Goal: Information Seeking & Learning: Learn about a topic

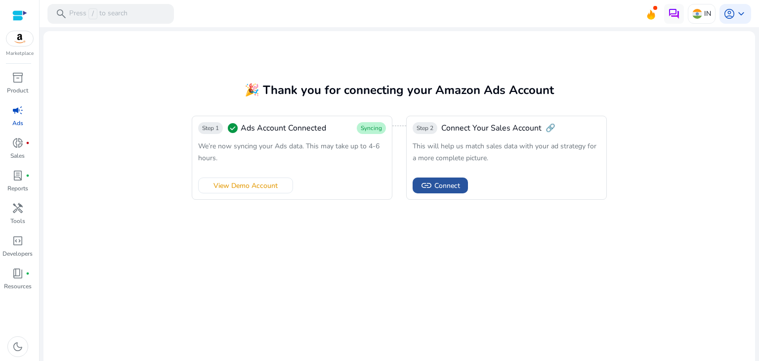
click at [425, 180] on span "link" at bounding box center [427, 185] width 12 height 12
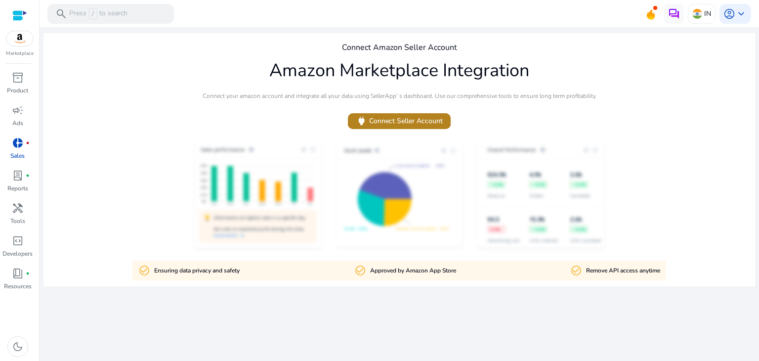
click at [389, 124] on span "power Connect Seller Account" at bounding box center [399, 120] width 87 height 11
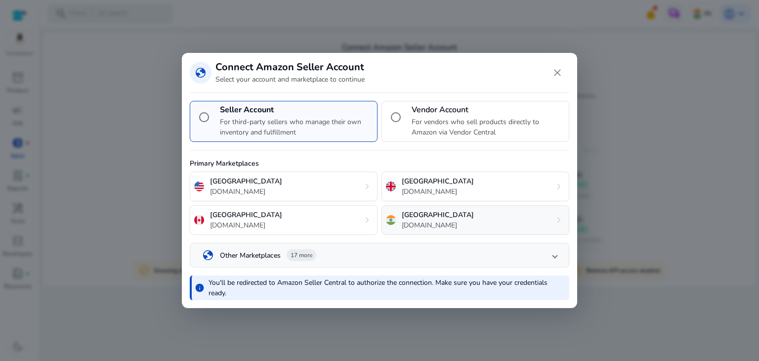
click at [427, 216] on p "[GEOGRAPHIC_DATA]" at bounding box center [438, 215] width 72 height 10
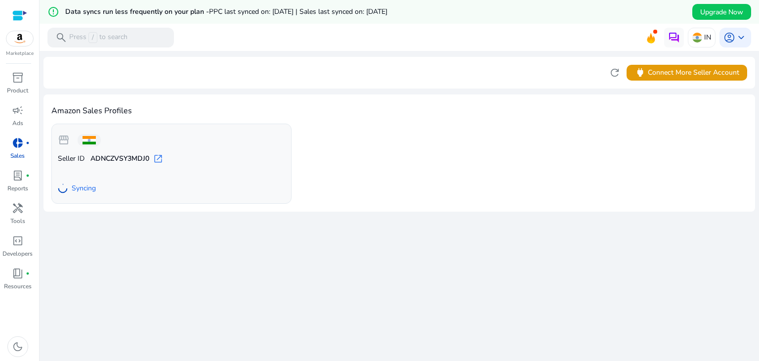
drag, startPoint x: 116, startPoint y: 10, endPoint x: 437, endPoint y: 14, distance: 320.8
click at [437, 14] on div "error_outline Data syncs run less frequently on your plan - PPC last synced on:…" at bounding box center [400, 12] width 720 height 24
click at [486, 12] on div "error_outline Data syncs run less frequently on your plan - PPC last synced on:…" at bounding box center [400, 12] width 720 height 24
click at [12, 150] on div "donut_small fiber_manual_record" at bounding box center [18, 143] width 28 height 16
click at [11, 74] on div "inventory_2" at bounding box center [18, 78] width 28 height 16
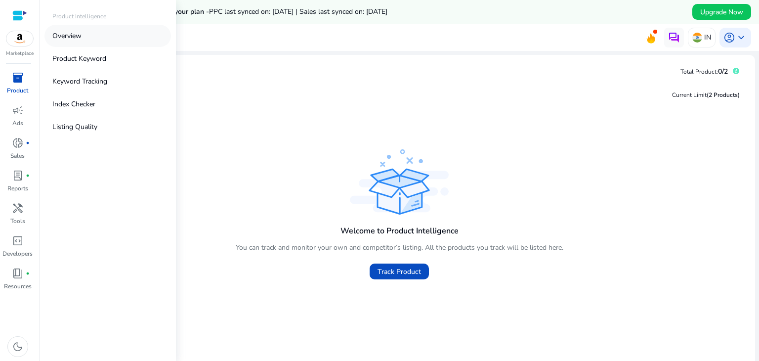
click at [63, 31] on p "Overview" at bounding box center [66, 36] width 29 height 10
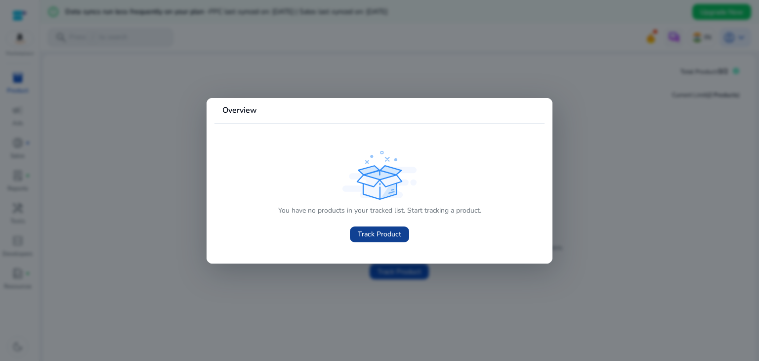
click at [366, 233] on span "Track Product" at bounding box center [379, 234] width 43 height 10
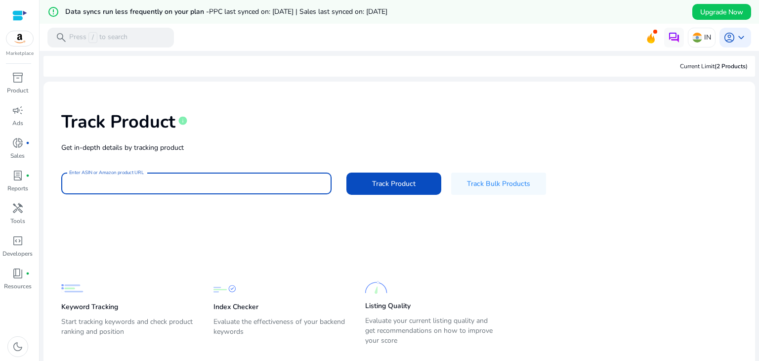
click at [137, 183] on input "Enter ASIN or Amazon product URL" at bounding box center [196, 183] width 255 height 11
paste input "**********"
type input "**********"
click at [369, 179] on span at bounding box center [393, 184] width 95 height 24
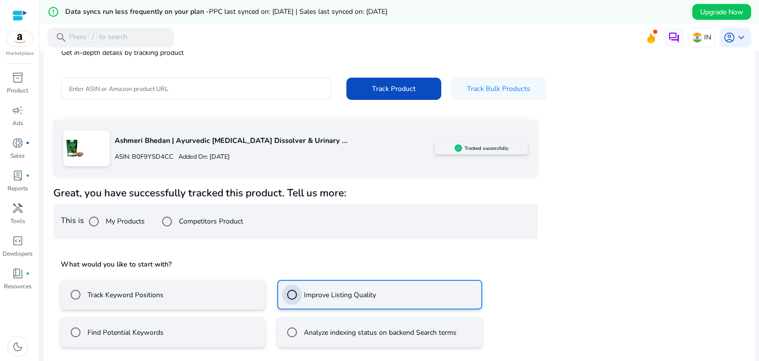
scroll to position [139, 0]
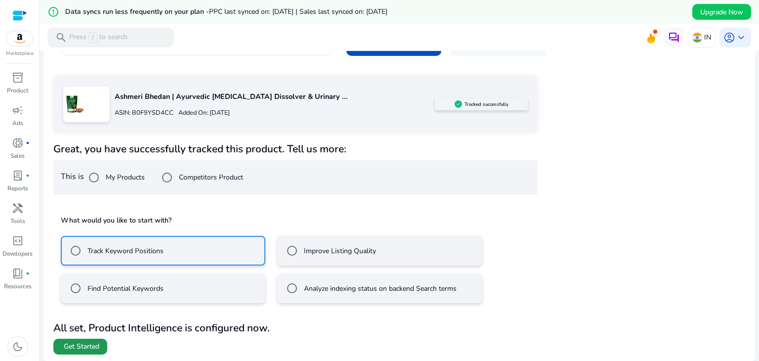
click at [82, 342] on span "Get Started" at bounding box center [82, 347] width 36 height 10
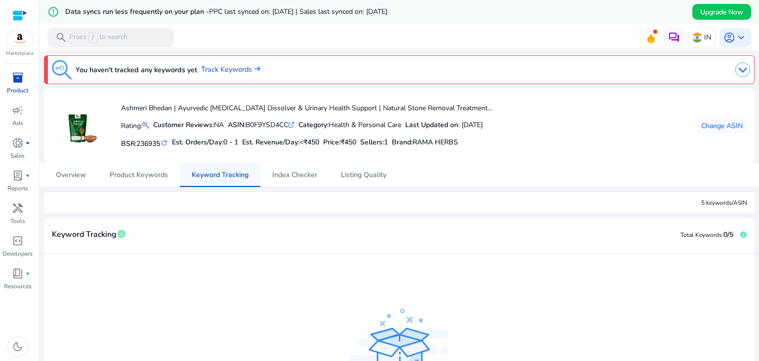
click at [190, 174] on link "Keyword Tracking" at bounding box center [220, 175] width 81 height 24
click at [224, 66] on link "Track Keywords" at bounding box center [230, 69] width 59 height 11
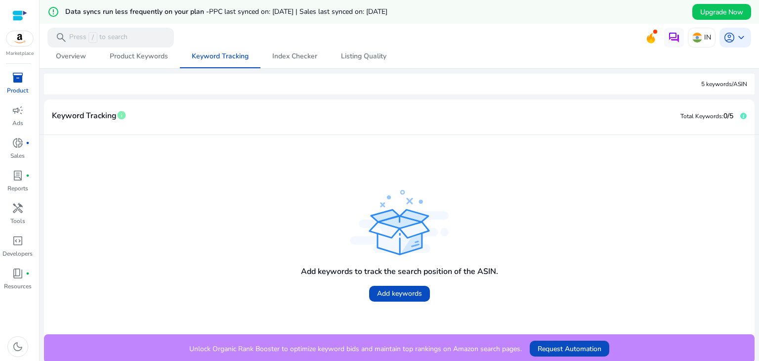
scroll to position [121, 0]
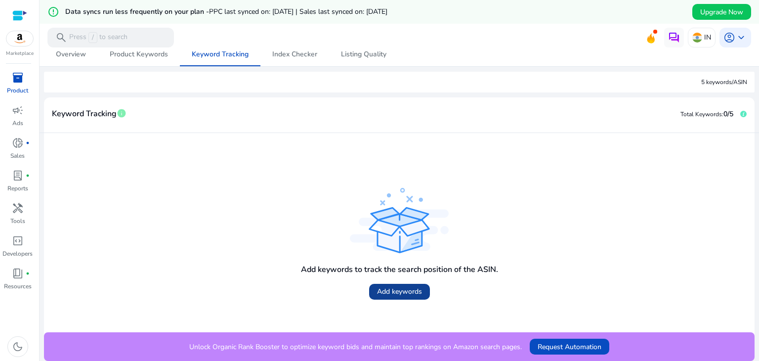
click at [389, 294] on span "Add keywords" at bounding box center [399, 291] width 45 height 10
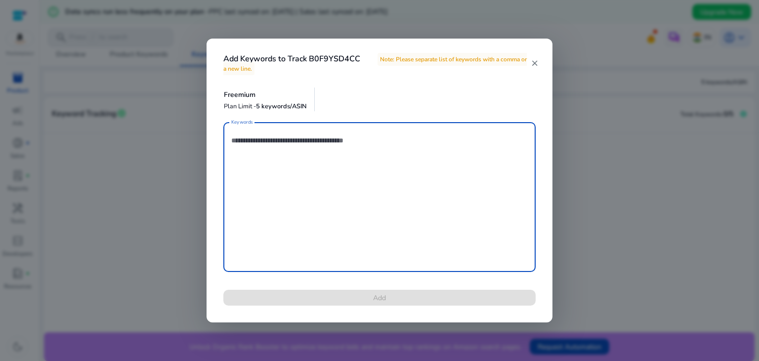
click at [534, 64] on mat-icon "close" at bounding box center [535, 63] width 8 height 9
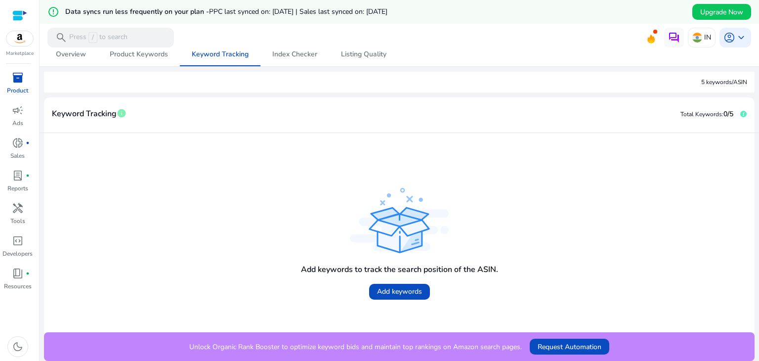
click at [8, 36] on img at bounding box center [19, 38] width 27 height 15
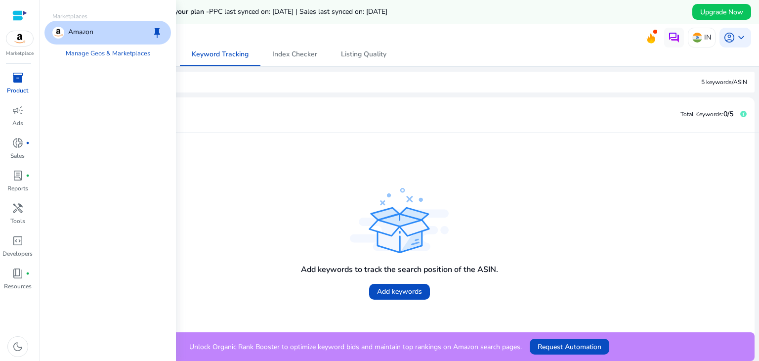
click at [83, 32] on p "Amazon" at bounding box center [80, 33] width 25 height 12
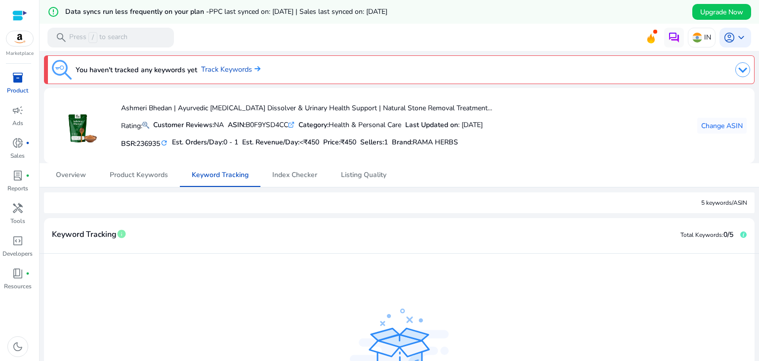
click at [736, 72] on img at bounding box center [743, 69] width 15 height 15
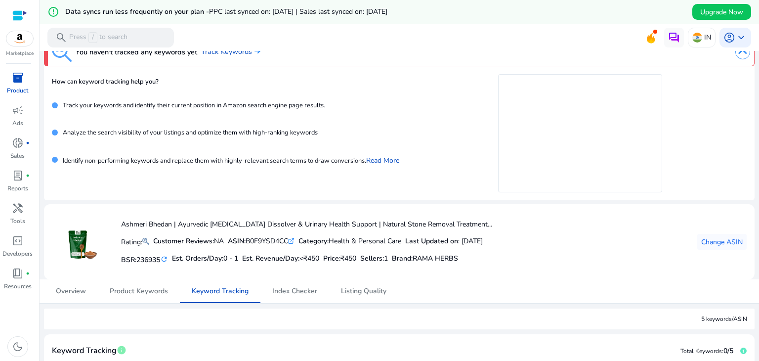
scroll to position [0, 0]
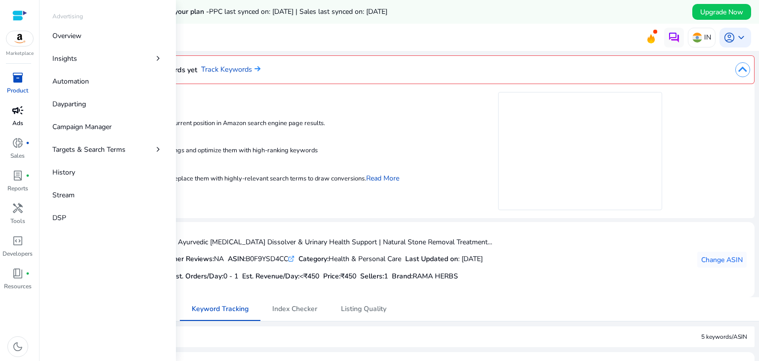
click at [14, 119] on p "Ads" at bounding box center [17, 123] width 11 height 9
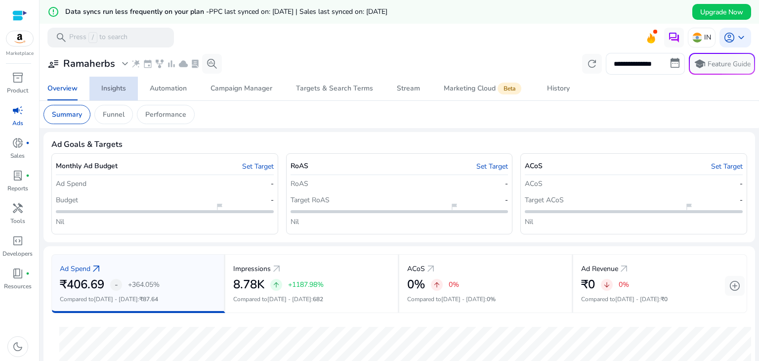
click at [110, 88] on div "Insights" at bounding box center [113, 88] width 25 height 7
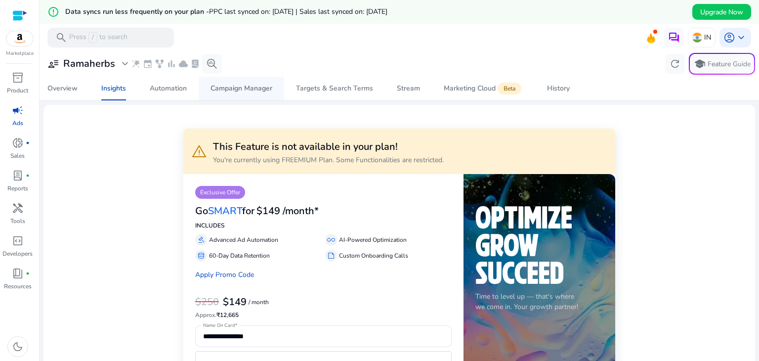
click at [211, 91] on div "Campaign Manager" at bounding box center [242, 88] width 62 height 7
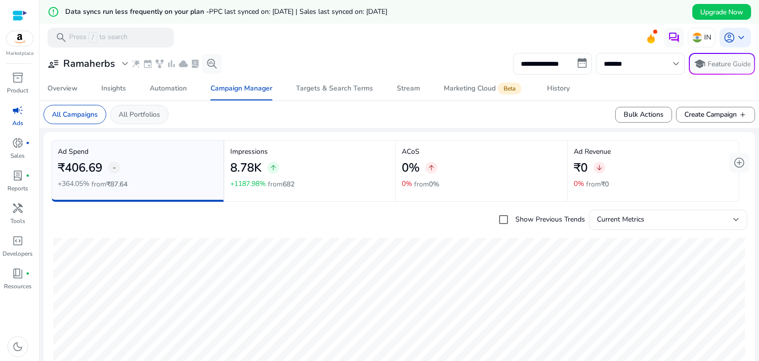
click at [133, 115] on p "All Portfolios" at bounding box center [140, 114] width 42 height 10
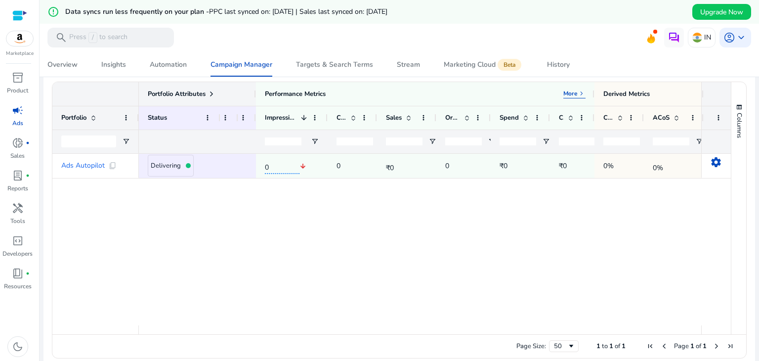
scroll to position [356, 0]
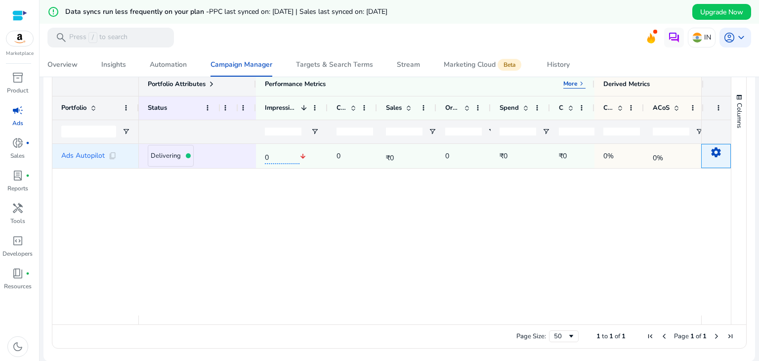
click at [712, 147] on mat-icon "settings" at bounding box center [716, 152] width 12 height 12
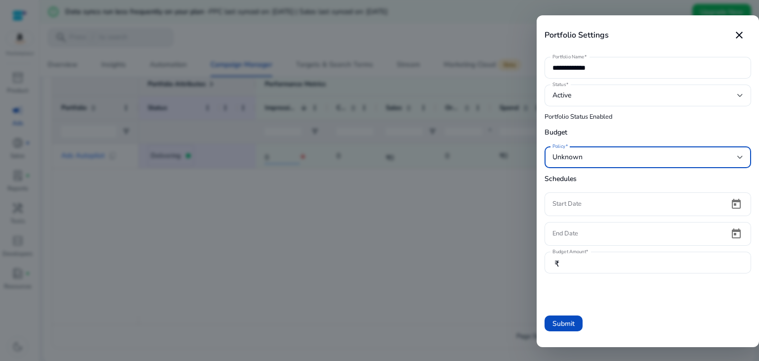
click at [713, 153] on div "Unknown" at bounding box center [645, 157] width 185 height 11
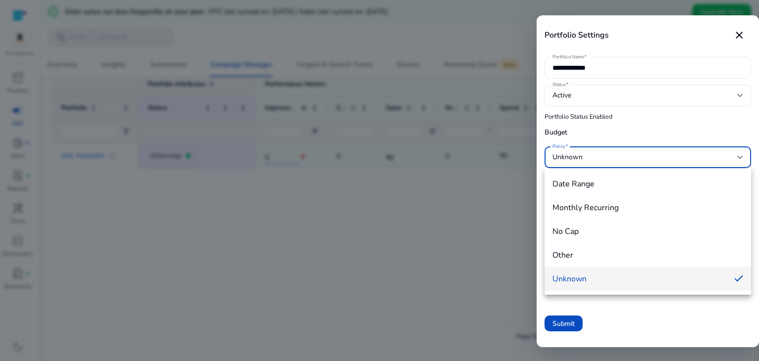
click at [647, 128] on div at bounding box center [379, 180] width 759 height 361
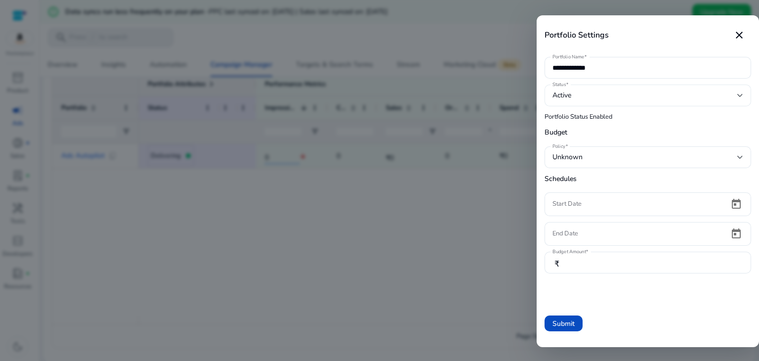
click at [660, 102] on div "Active" at bounding box center [648, 96] width 191 height 22
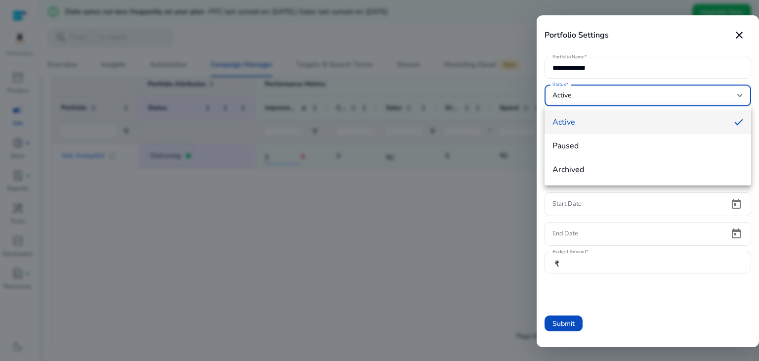
click at [626, 291] on div at bounding box center [379, 180] width 759 height 361
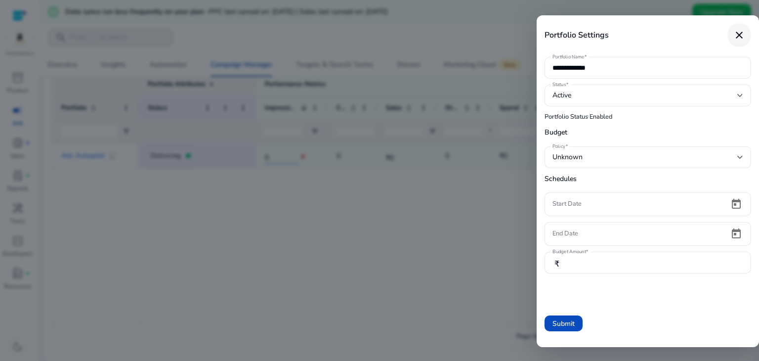
click at [737, 34] on mat-icon "close" at bounding box center [740, 35] width 12 height 12
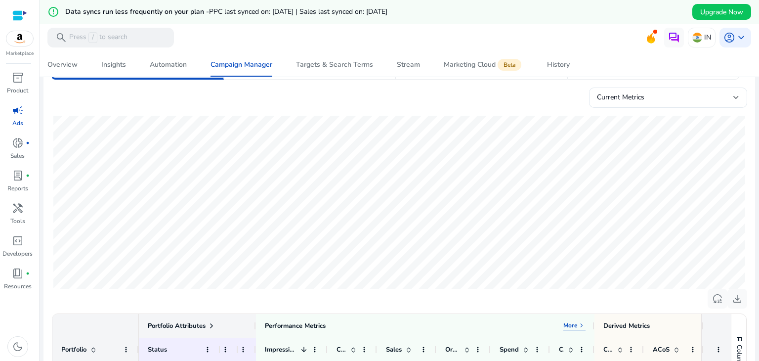
scroll to position [0, 0]
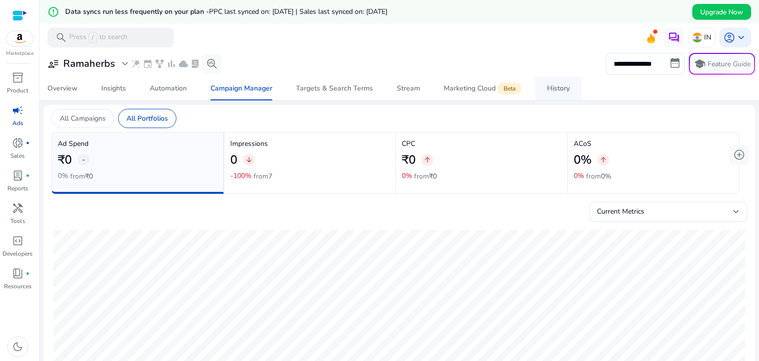
click at [540, 87] on link "History" at bounding box center [558, 89] width 46 height 24
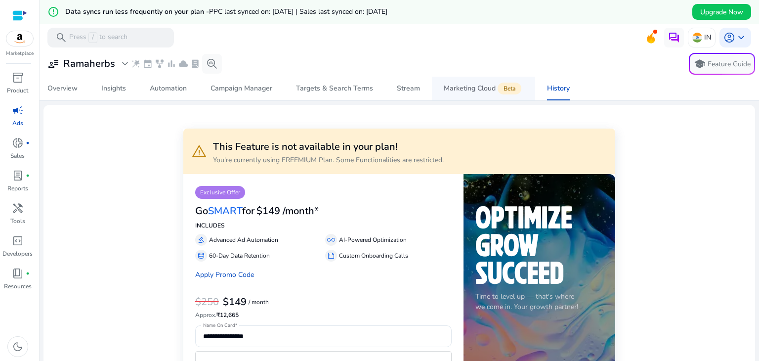
click at [469, 87] on div "Marketing Cloud Beta" at bounding box center [484, 89] width 80 height 8
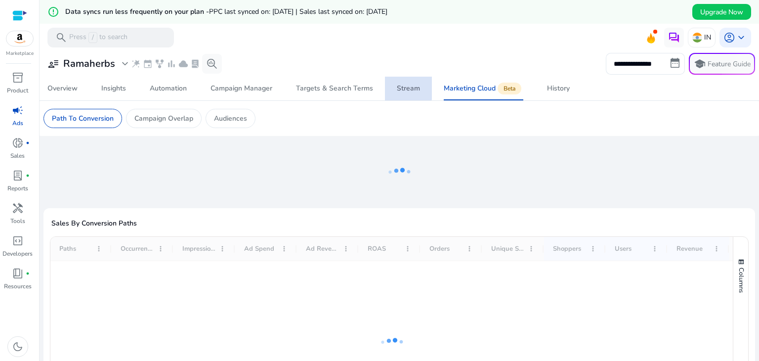
click at [405, 88] on div "Stream" at bounding box center [408, 88] width 23 height 7
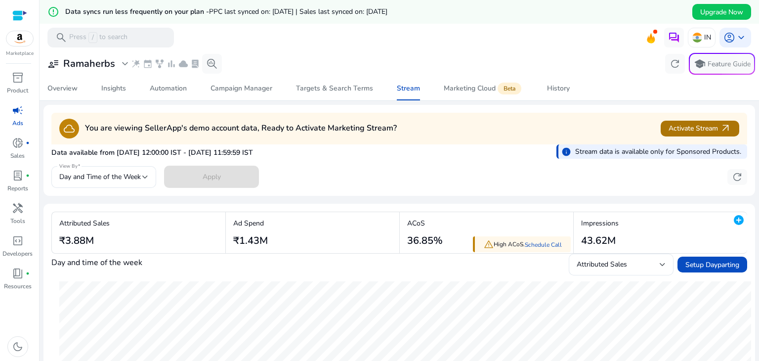
click at [720, 134] on span "arrow_outward" at bounding box center [725, 128] width 11 height 11
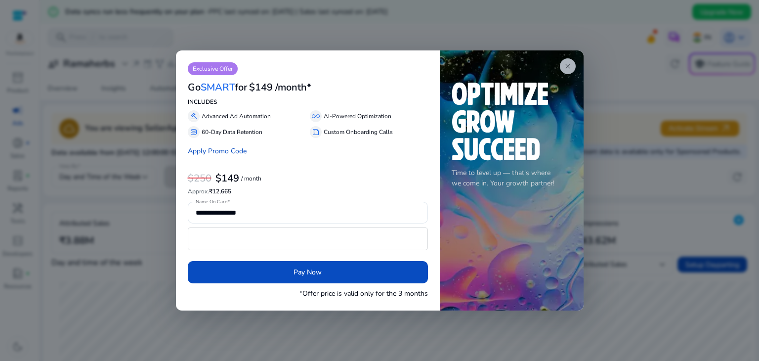
click at [568, 65] on span "close" at bounding box center [568, 66] width 8 height 8
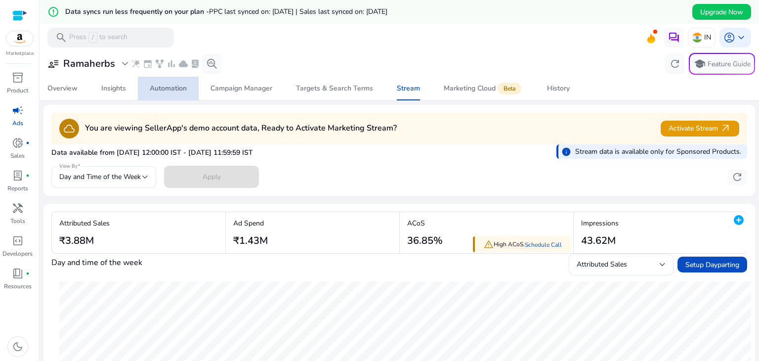
click at [167, 96] on span "Automation" at bounding box center [168, 89] width 37 height 24
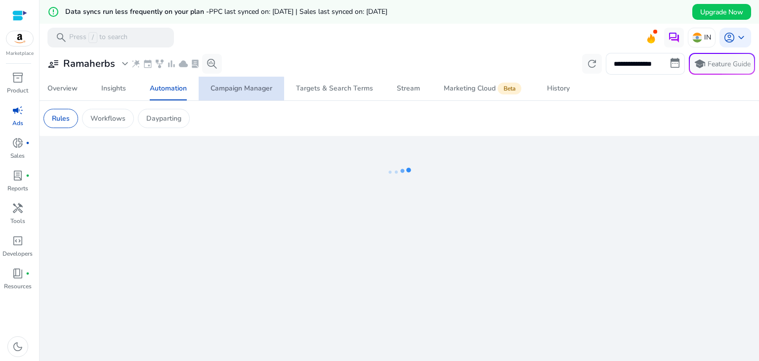
click at [235, 93] on span "Campaign Manager" at bounding box center [242, 89] width 62 height 24
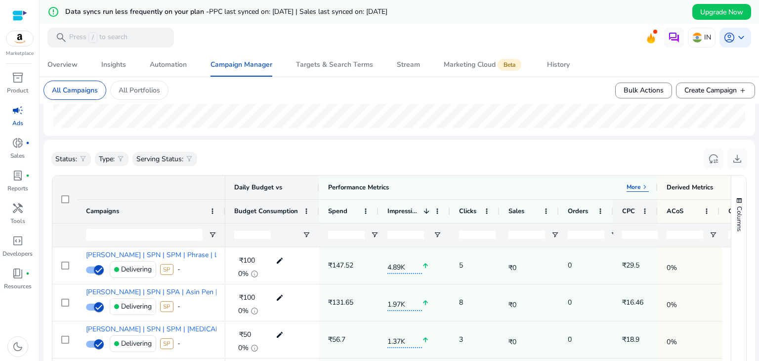
scroll to position [0, 204]
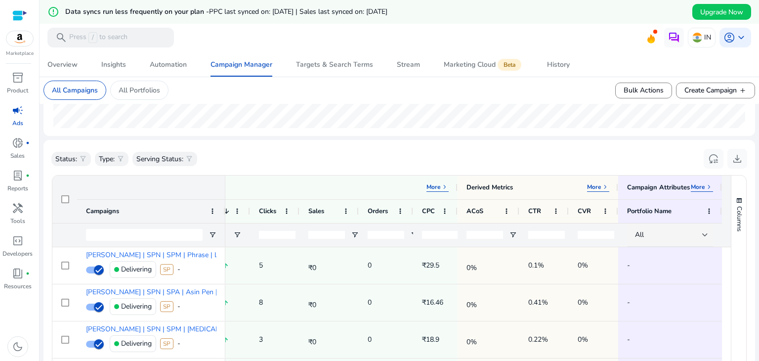
click at [18, 120] on p "Ads" at bounding box center [17, 123] width 11 height 9
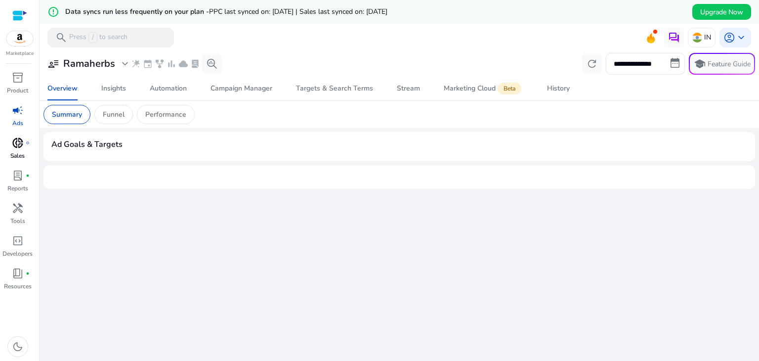
click at [22, 137] on span "donut_small" at bounding box center [18, 143] width 12 height 12
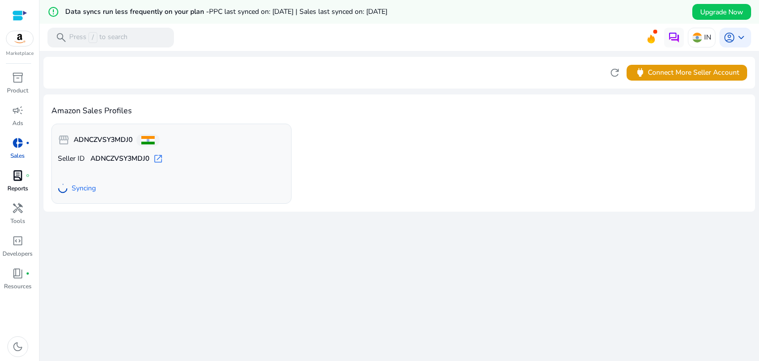
click at [13, 174] on span "lab_profile" at bounding box center [18, 176] width 12 height 12
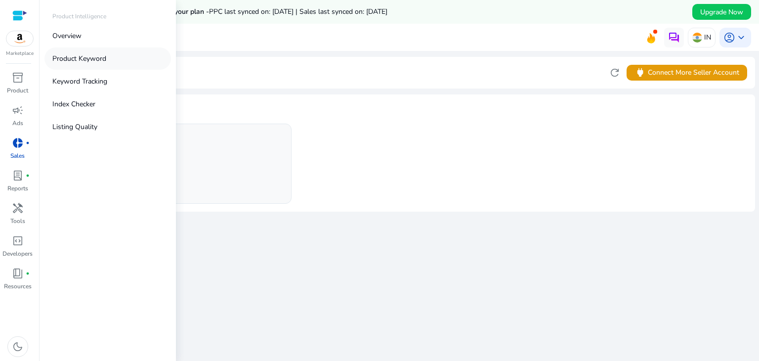
click at [65, 57] on p "Product Keyword" at bounding box center [79, 58] width 54 height 10
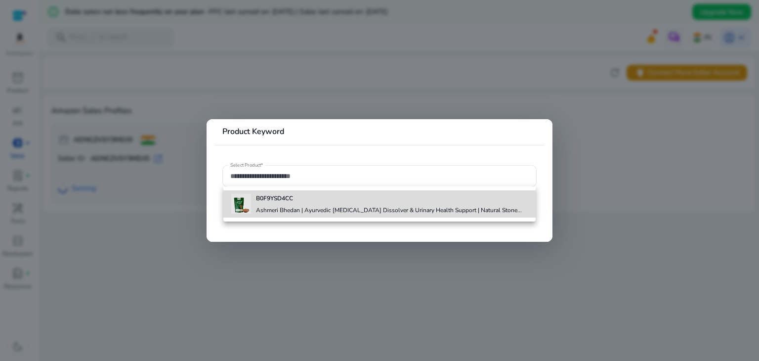
click at [275, 198] on b "B0F9YSD4CC" at bounding box center [274, 198] width 37 height 8
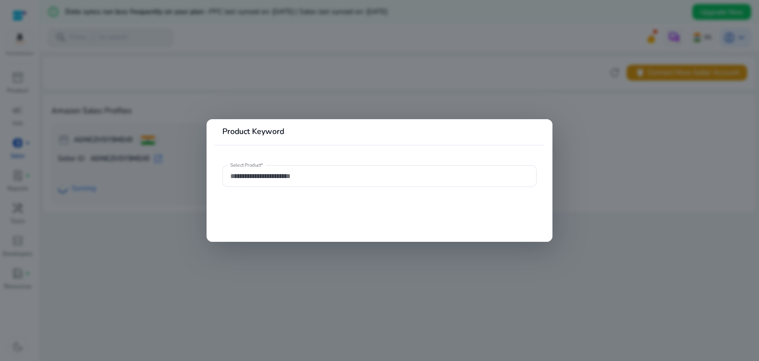
type input "**********"
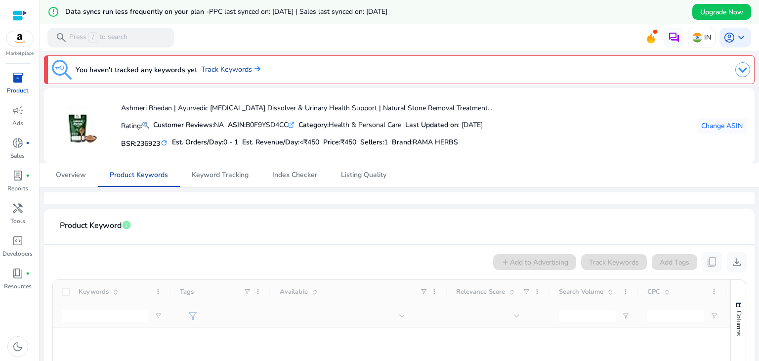
click at [214, 75] on link "Track Keywords" at bounding box center [230, 69] width 59 height 11
